Goal: Find specific page/section: Find specific page/section

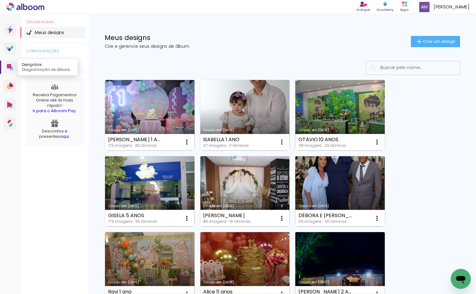
click at [10, 66] on icon at bounding box center [9, 66] width 4 height 4
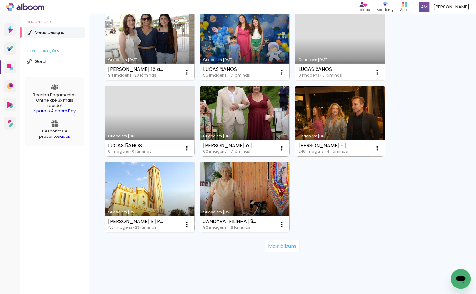
scroll to position [537, 0]
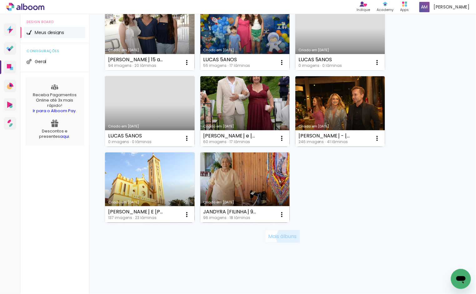
click at [0, 0] on slot "Mais álbuns" at bounding box center [0, 0] width 0 height 0
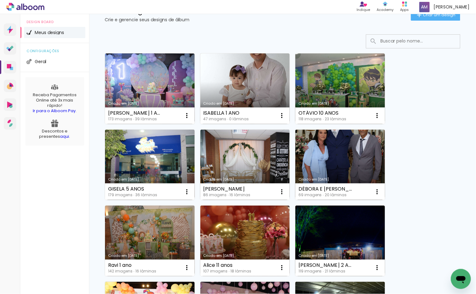
scroll to position [0, 0]
